Goal: Task Accomplishment & Management: Manage account settings

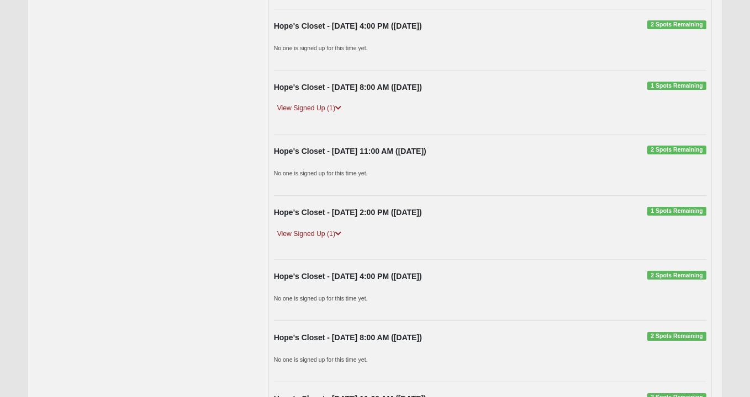
scroll to position [2288, 0]
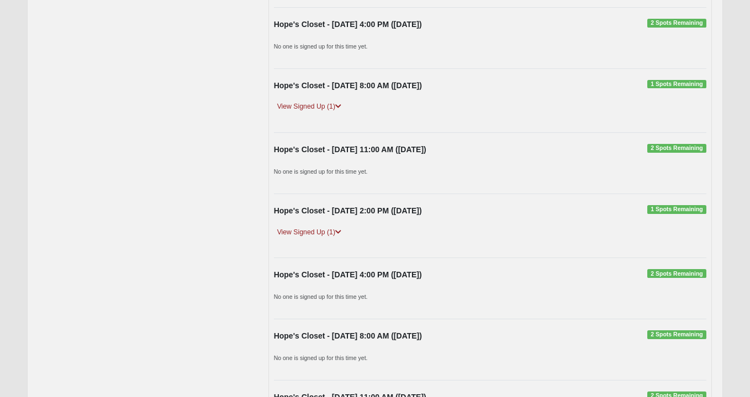
click at [679, 269] on span "2 Spots Remaining" at bounding box center [676, 273] width 59 height 9
click at [672, 269] on span "2 Spots Remaining" at bounding box center [676, 273] width 59 height 9
click at [356, 269] on div "Hope's Closet - 10/16/2025 4:00 PM (10/16/2025) 2 Spots Remaining" at bounding box center [489, 277] width 449 height 17
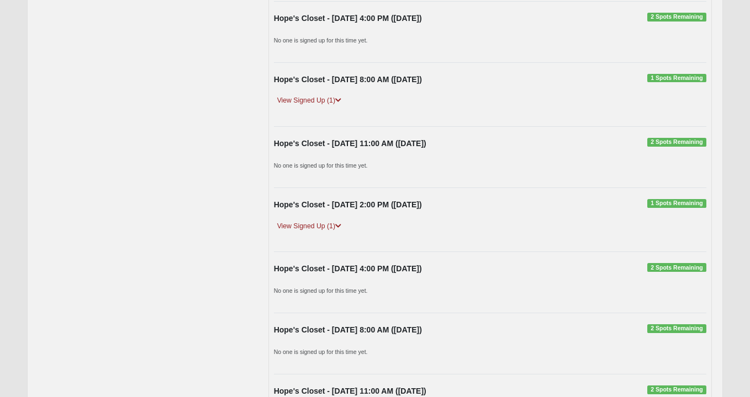
scroll to position [2293, 0]
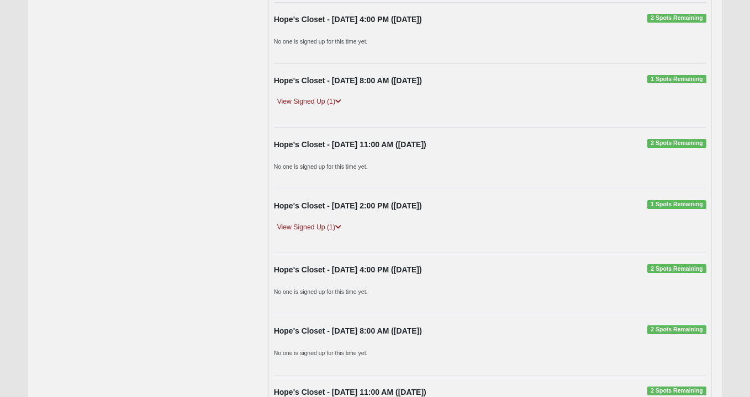
click at [664, 264] on span "2 Spots Remaining" at bounding box center [676, 268] width 59 height 9
click at [292, 286] on div "No one is signed up for this time yet." at bounding box center [489, 294] width 449 height 17
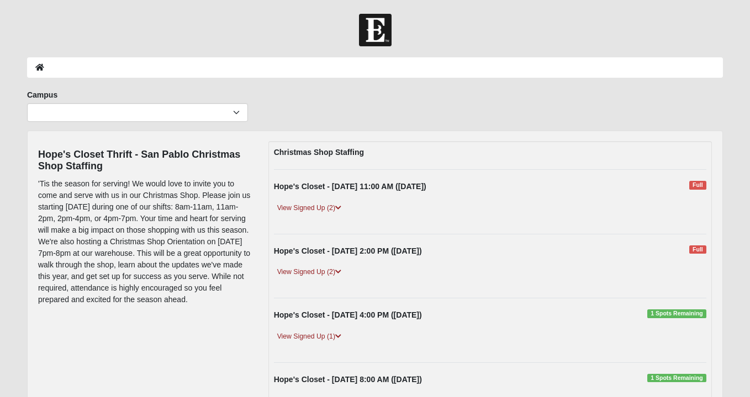
scroll to position [0, 0]
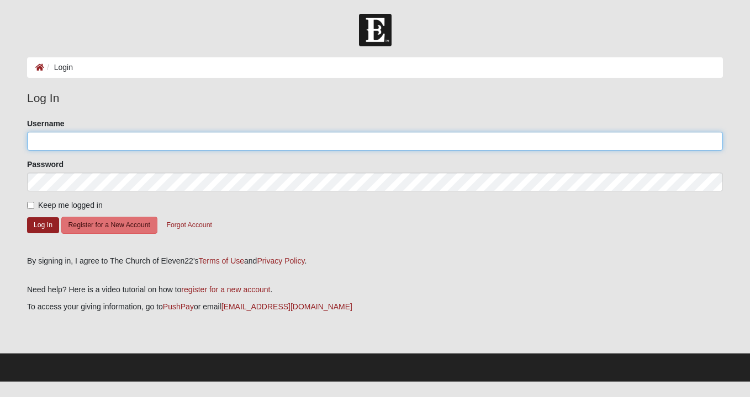
type input "AMorales"
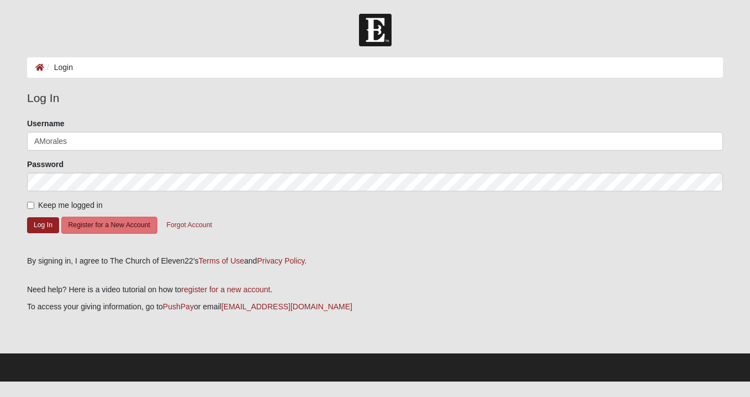
click at [30, 202] on input "Keep me logged in" at bounding box center [30, 205] width 7 height 7
checkbox input "true"
click at [37, 220] on button "Log In" at bounding box center [43, 225] width 32 height 16
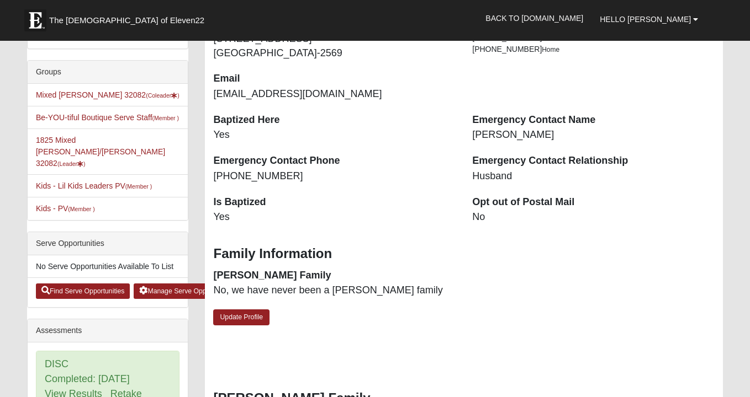
scroll to position [199, 0]
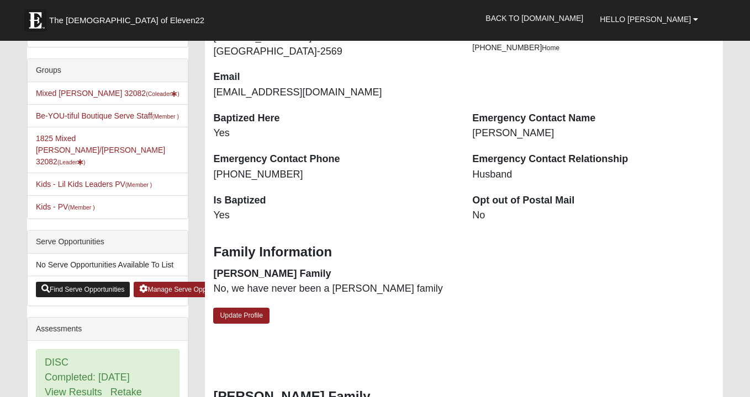
click at [78, 291] on link "Find Serve Opportunities" at bounding box center [83, 289] width 94 height 15
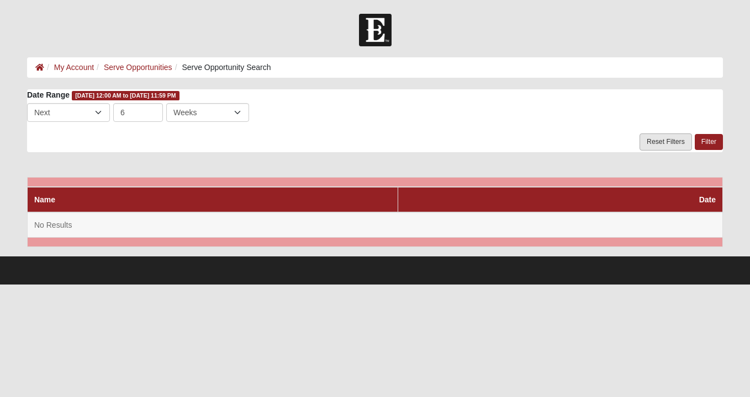
click at [676, 142] on link "Reset Filters" at bounding box center [665, 142] width 52 height 17
click at [142, 66] on link "Serve Opportunities" at bounding box center [138, 67] width 68 height 9
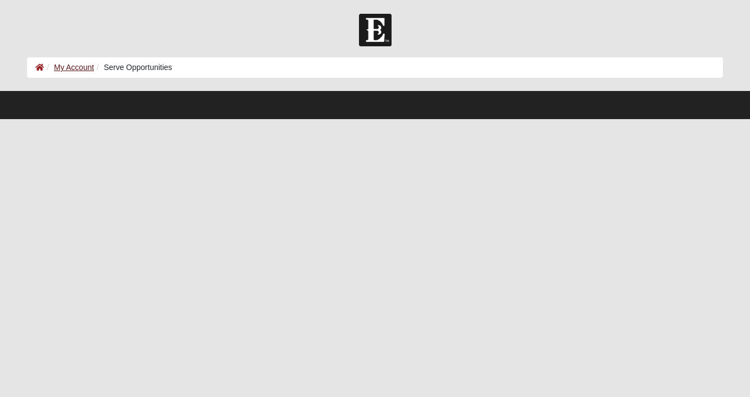
click at [73, 71] on link "My Account" at bounding box center [74, 67] width 40 height 9
click at [74, 67] on link "My Account" at bounding box center [74, 67] width 40 height 9
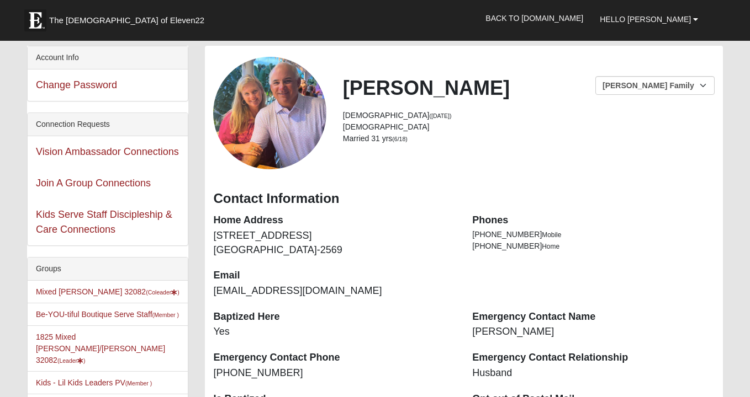
click at [82, 20] on span "The [DEMOGRAPHIC_DATA] of Eleven22" at bounding box center [126, 20] width 155 height 11
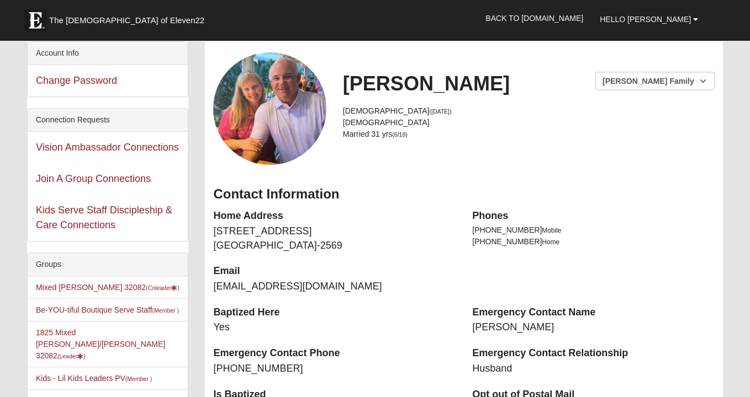
scroll to position [6, 0]
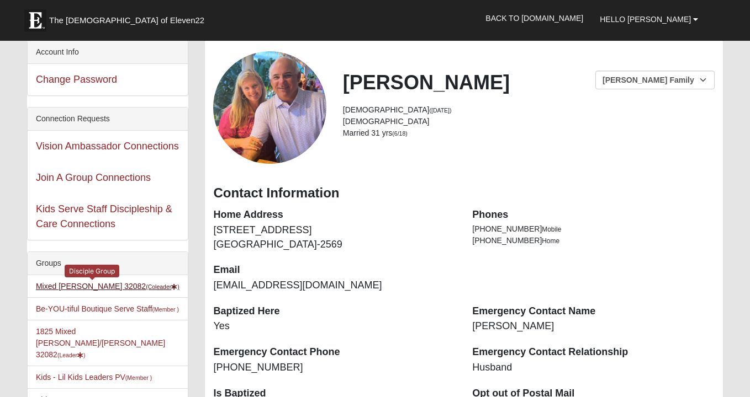
click at [146, 289] on small "(Coleader )" at bounding box center [163, 287] width 34 height 7
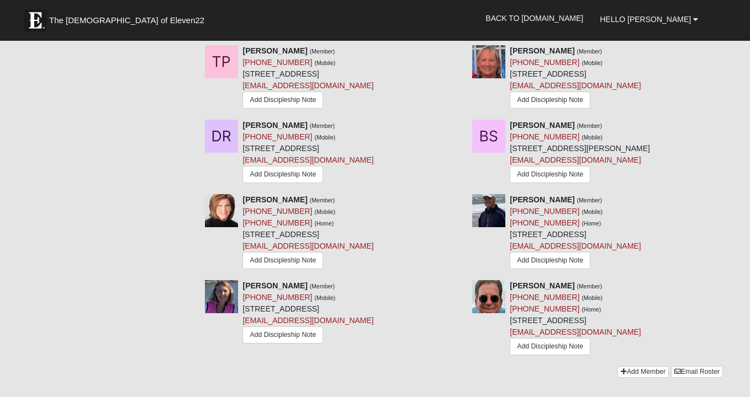
scroll to position [1533, 0]
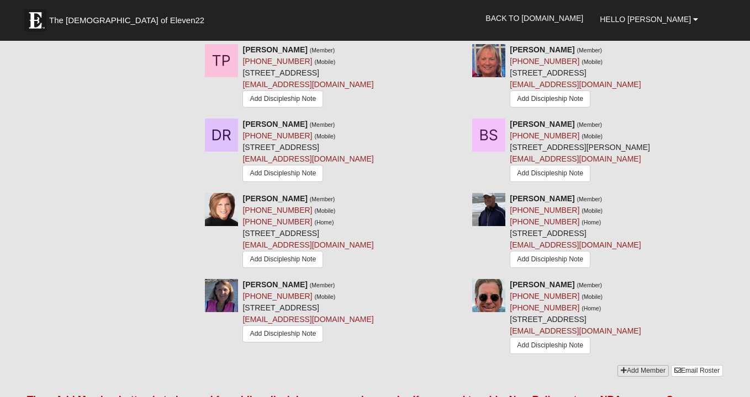
click at [624, 365] on link "Add Member" at bounding box center [642, 371] width 51 height 12
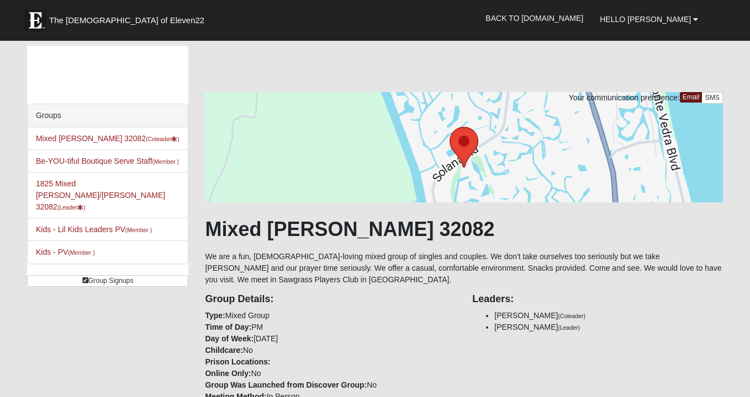
scroll to position [0, 0]
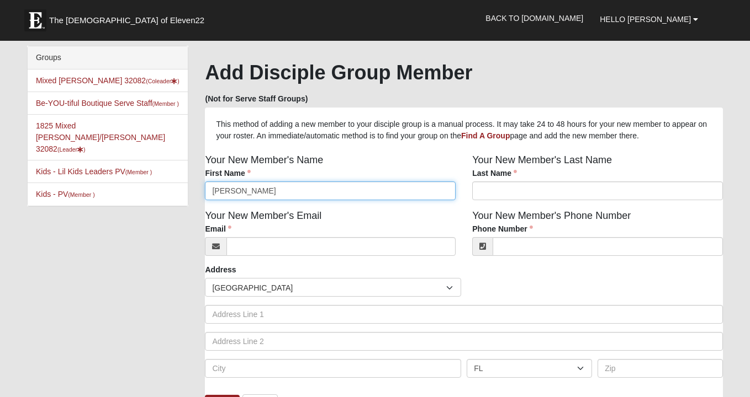
type input "Tom"
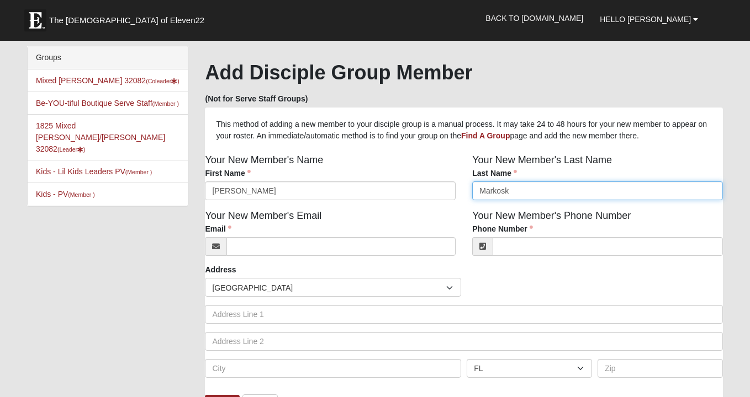
type input "Markosky"
drag, startPoint x: 524, startPoint y: 190, endPoint x: 449, endPoint y: 192, distance: 75.1
click at [449, 192] on div "Your New Member's Name First Name Tom First Name is required. Your New Member's…" at bounding box center [463, 181] width 534 height 56
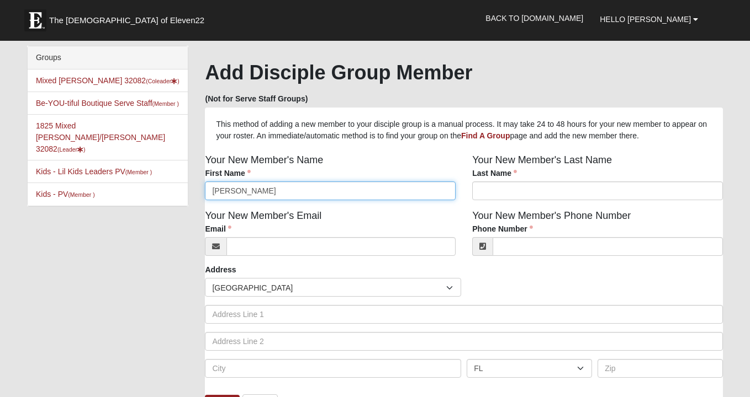
click at [246, 187] on input "Tom" at bounding box center [330, 191] width 251 height 19
type input "To"
